Goal: Transaction & Acquisition: Subscribe to service/newsletter

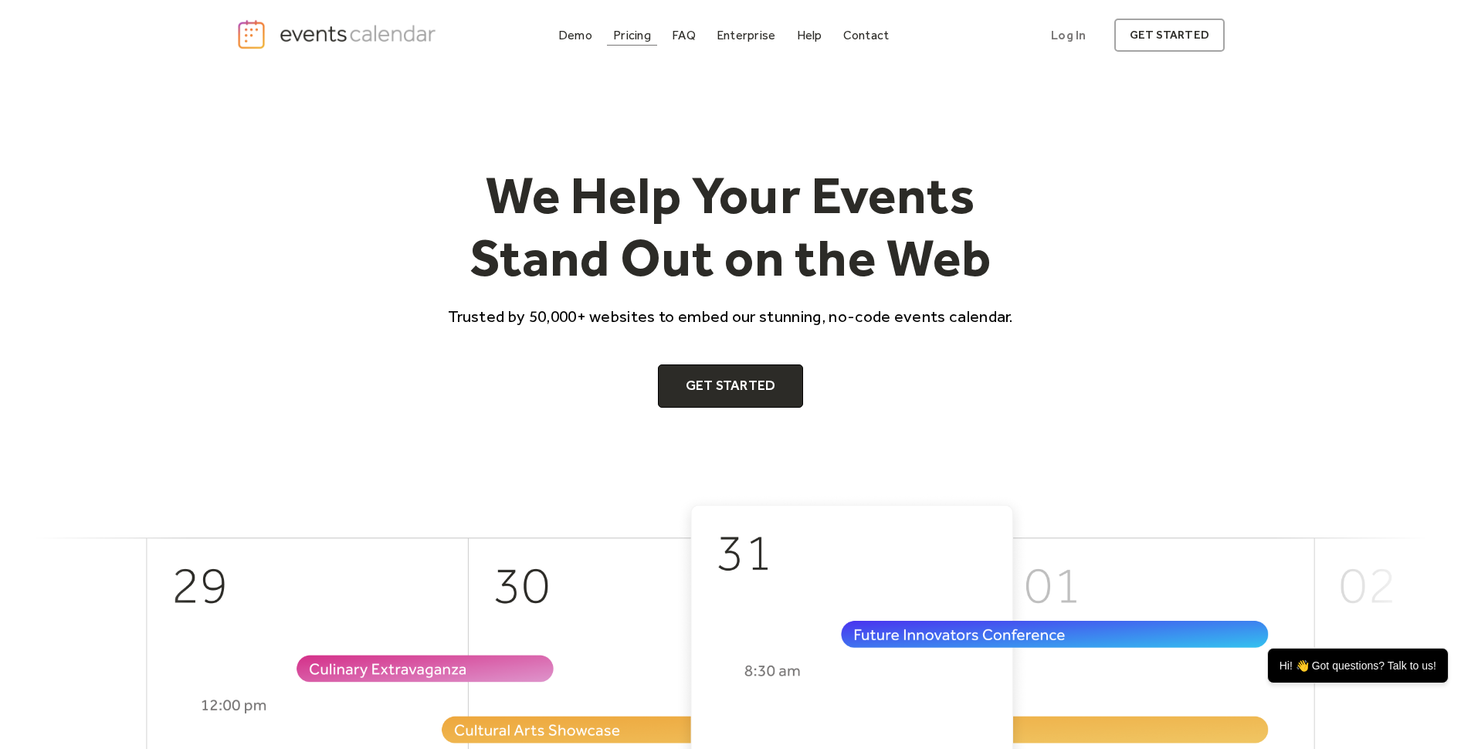
click at [641, 35] on div "Pricing" at bounding box center [632, 35] width 38 height 8
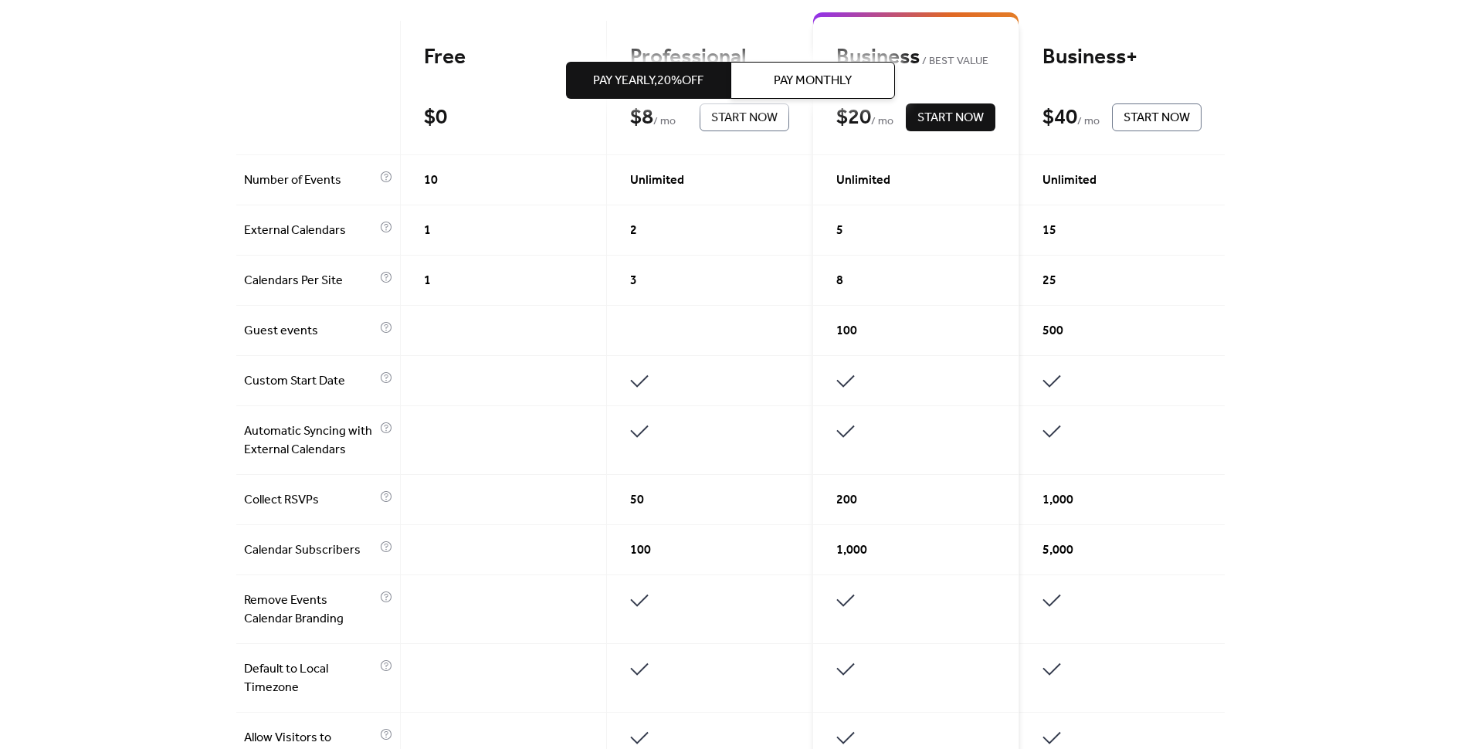
scroll to position [398, 0]
